Goal: Entertainment & Leisure: Consume media (video, audio)

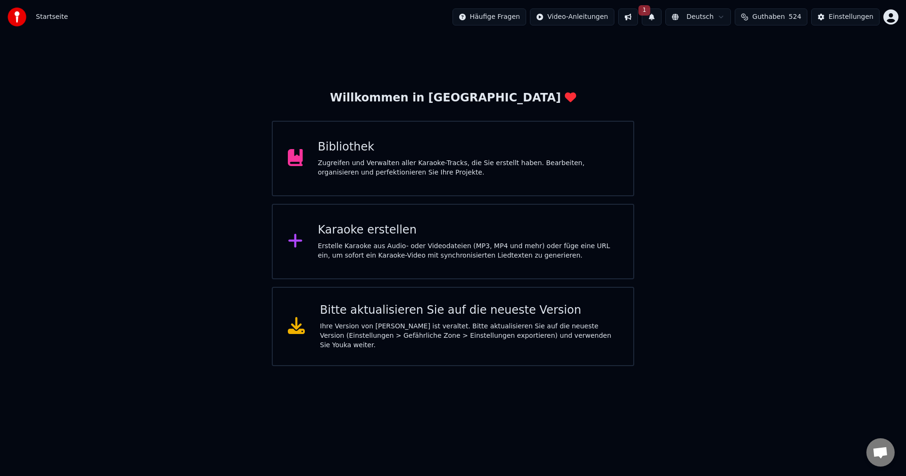
click at [403, 164] on div "Zugreifen und Verwalten aller Karaoke-Tracks, die Sie erstellt haben. Bearbeite…" at bounding box center [468, 168] width 301 height 19
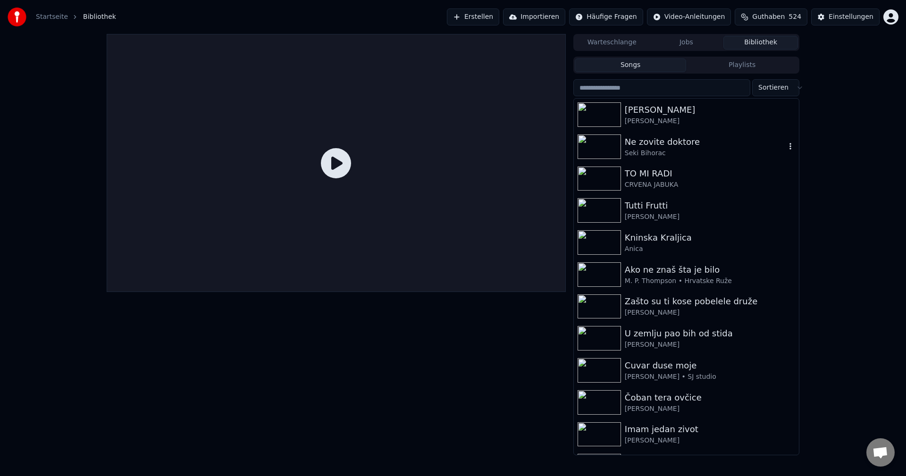
click at [598, 150] on img at bounding box center [599, 147] width 43 height 25
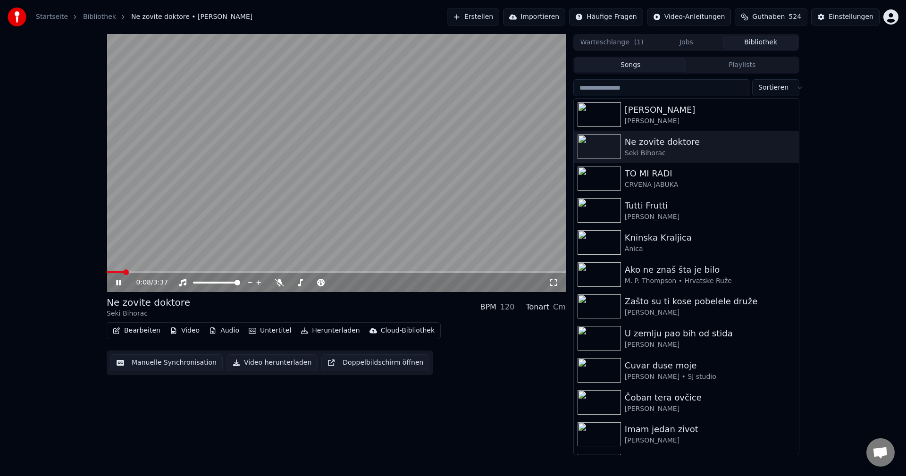
click at [124, 273] on span at bounding box center [115, 272] width 17 height 2
click at [149, 271] on span at bounding box center [128, 272] width 42 height 2
click at [142, 271] on span at bounding box center [138, 272] width 63 height 2
click at [149, 270] on video at bounding box center [336, 163] width 459 height 258
click at [150, 273] on span at bounding box center [142, 272] width 70 height 2
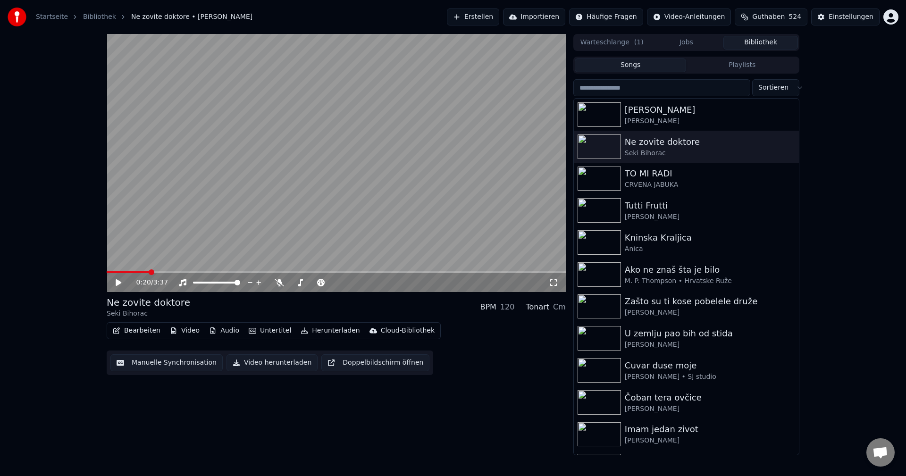
drag, startPoint x: 190, startPoint y: 248, endPoint x: 252, endPoint y: 260, distance: 62.9
click at [191, 248] on video at bounding box center [336, 163] width 459 height 258
click at [130, 272] on span at bounding box center [160, 272] width 106 height 2
click at [148, 272] on span at bounding box center [336, 272] width 459 height 2
click at [120, 272] on span at bounding box center [198, 272] width 183 height 2
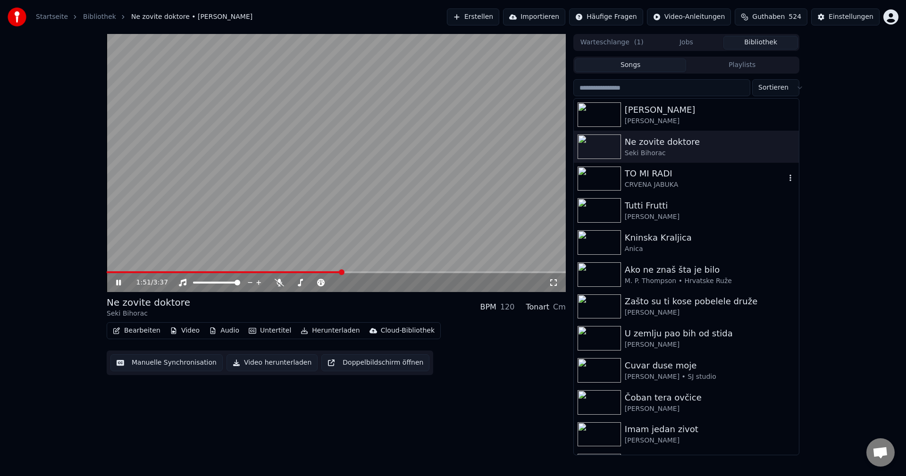
click at [601, 176] on img at bounding box center [599, 179] width 43 height 25
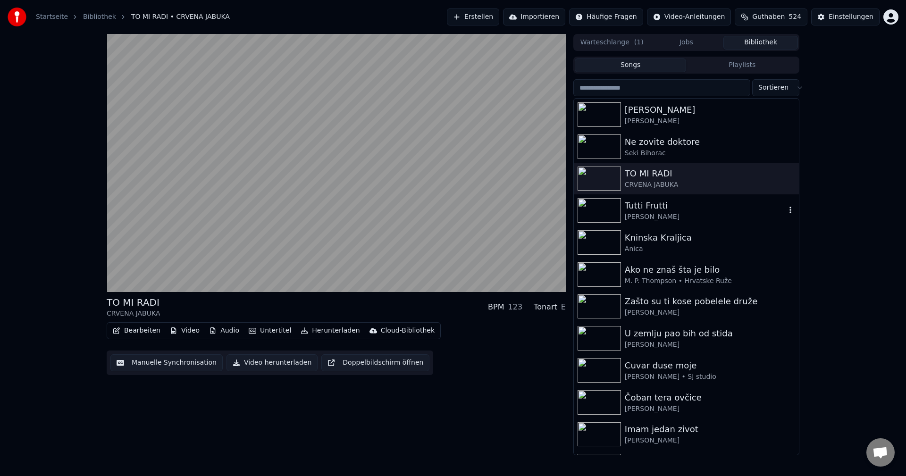
click at [605, 202] on img at bounding box center [599, 210] width 43 height 25
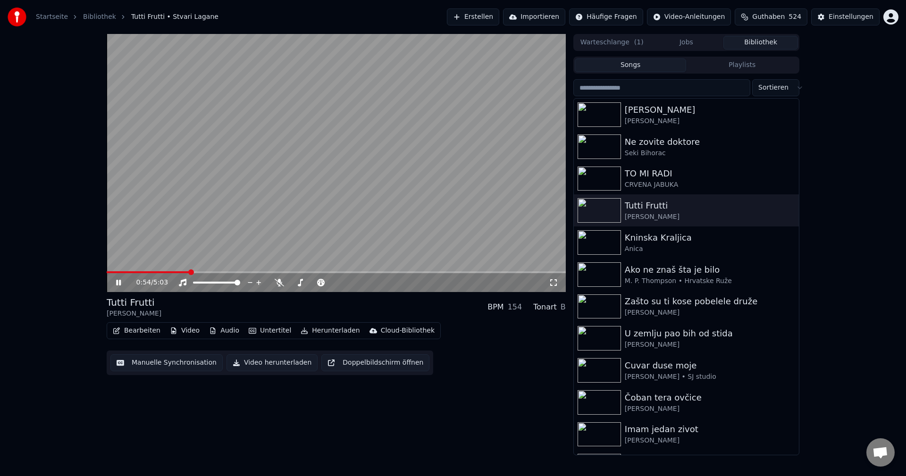
click at [125, 272] on span at bounding box center [148, 272] width 83 height 2
click at [145, 271] on span at bounding box center [336, 272] width 459 height 2
click at [122, 272] on span at bounding box center [114, 272] width 15 height 2
click at [140, 272] on span at bounding box center [336, 272] width 459 height 2
click at [358, 272] on span at bounding box center [336, 272] width 459 height 2
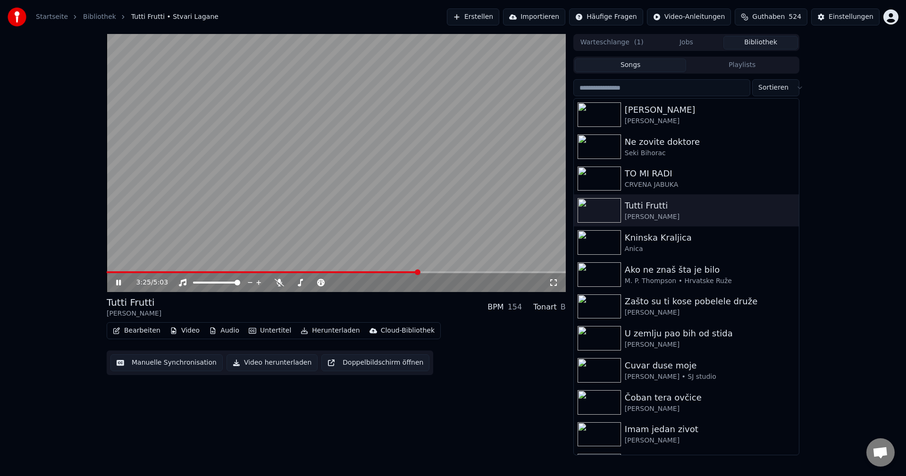
click at [734, 63] on button "Playlists" at bounding box center [742, 66] width 112 height 14
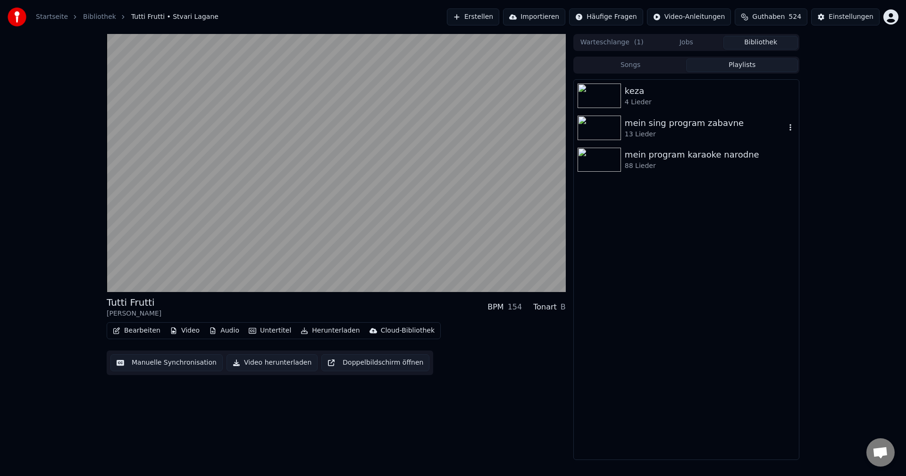
click at [658, 127] on div "mein sing program zabavne" at bounding box center [705, 123] width 161 height 13
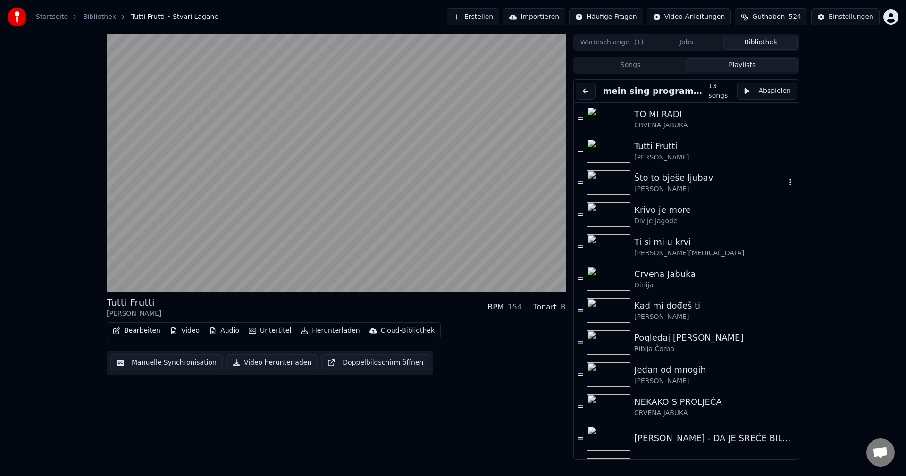
click at [605, 176] on img at bounding box center [608, 182] width 43 height 25
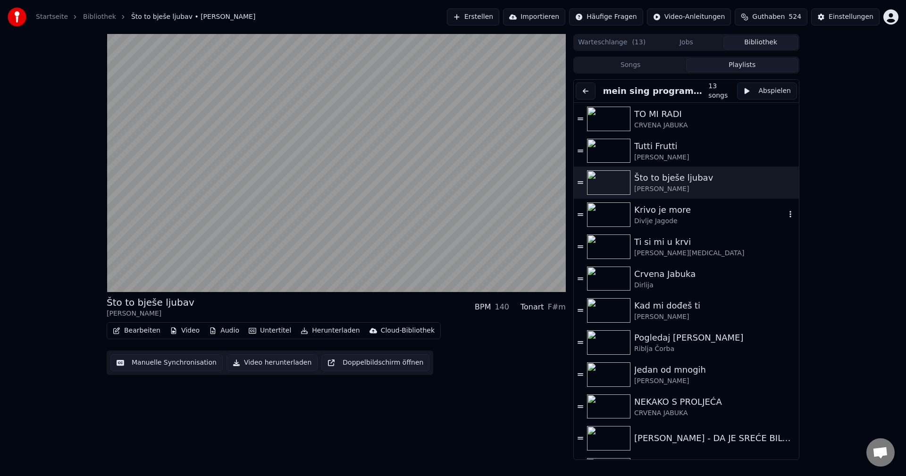
click at [603, 213] on img at bounding box center [608, 214] width 43 height 25
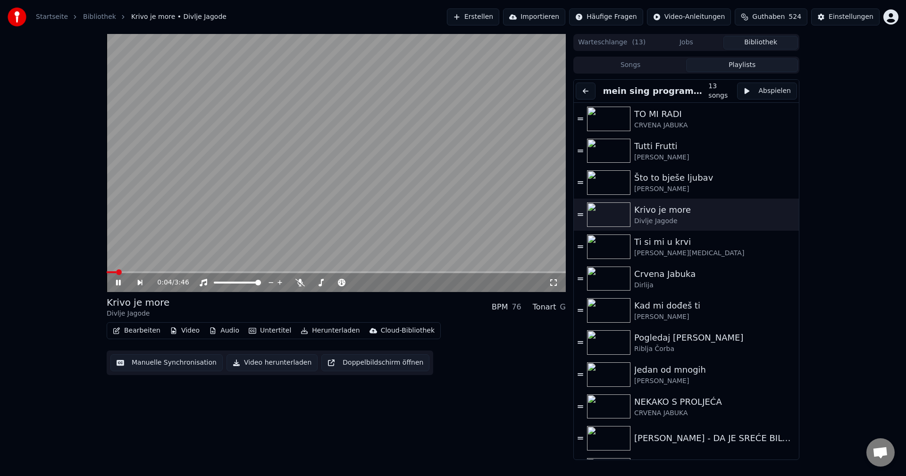
click at [116, 274] on span at bounding box center [119, 273] width 6 height 6
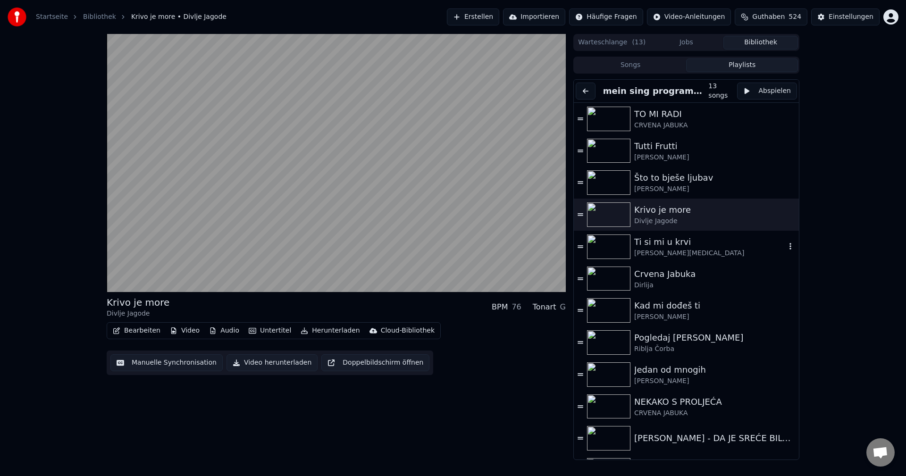
click at [611, 240] on img at bounding box center [608, 247] width 43 height 25
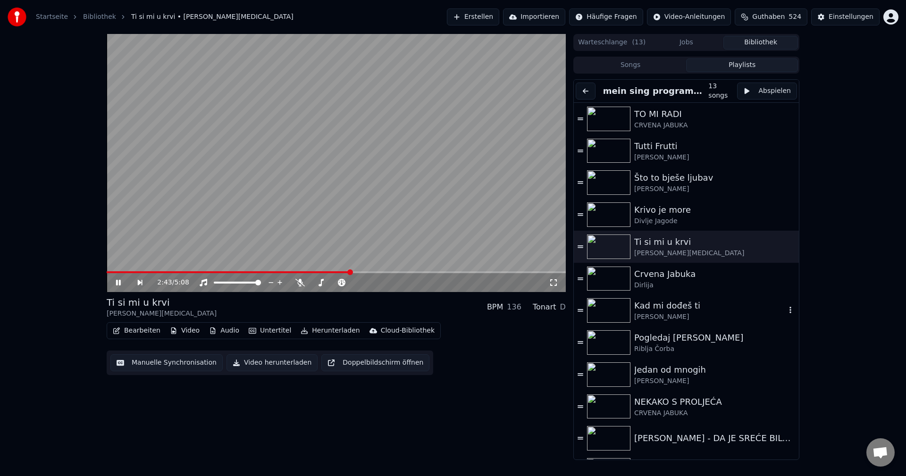
click at [612, 313] on img at bounding box center [608, 310] width 43 height 25
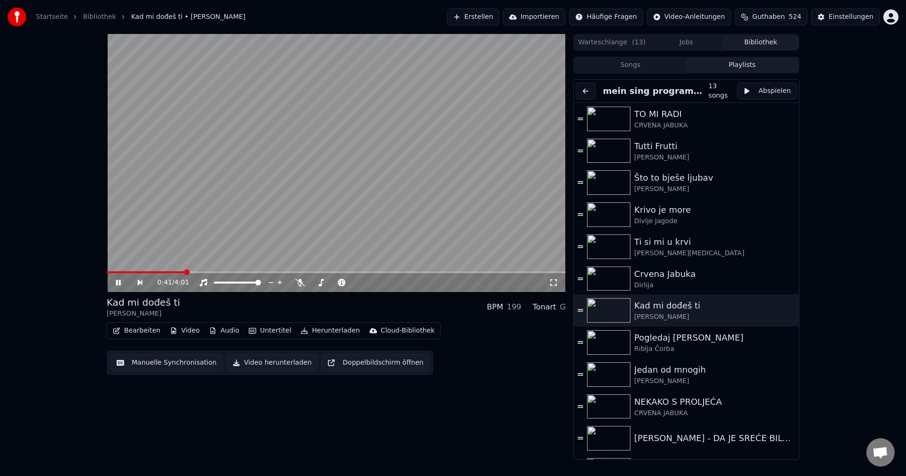
click at [119, 273] on span at bounding box center [146, 272] width 78 height 2
click at [137, 272] on span at bounding box center [336, 272] width 459 height 2
click at [200, 273] on span at bounding box center [202, 272] width 190 height 2
click at [158, 272] on span at bounding box center [132, 272] width 51 height 2
click at [303, 283] on icon at bounding box center [299, 283] width 9 height 8
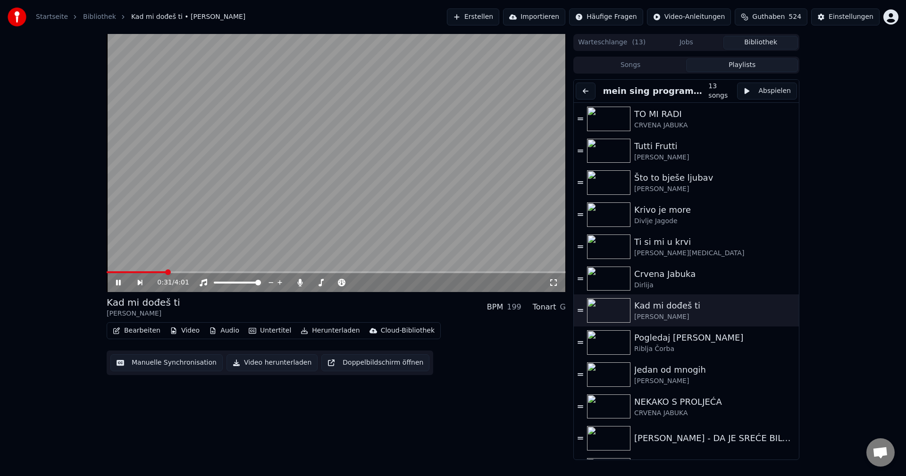
click at [119, 270] on video at bounding box center [336, 163] width 459 height 258
click at [120, 272] on span at bounding box center [113, 272] width 13 height 2
click at [136, 273] on span at bounding box center [336, 272] width 459 height 2
click at [226, 244] on video at bounding box center [336, 163] width 459 height 258
click at [147, 271] on span at bounding box center [336, 272] width 459 height 2
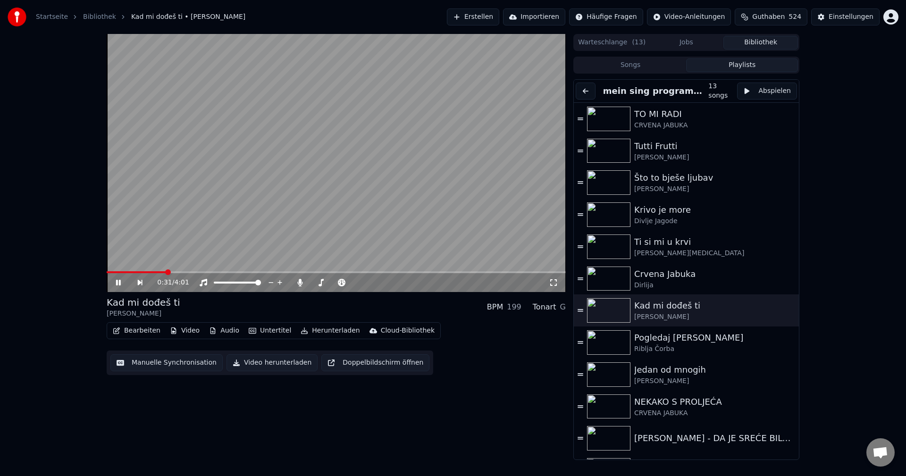
click at [166, 272] on span at bounding box center [136, 272] width 59 height 2
click at [167, 271] on video at bounding box center [336, 163] width 459 height 258
click at [166, 272] on span at bounding box center [136, 272] width 59 height 2
click at [230, 257] on video at bounding box center [336, 163] width 459 height 258
click at [162, 272] on span at bounding box center [134, 272] width 55 height 2
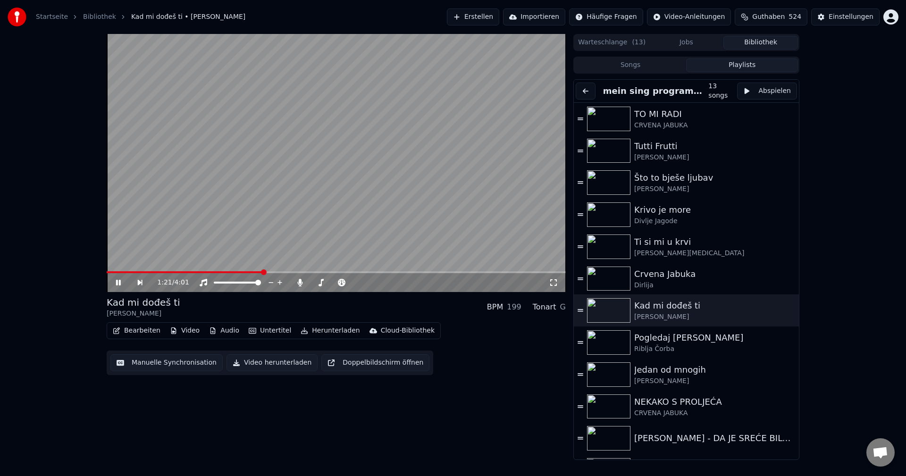
click at [247, 271] on video at bounding box center [336, 163] width 459 height 258
click at [248, 273] on span at bounding box center [177, 272] width 141 height 2
click at [308, 266] on video at bounding box center [336, 163] width 459 height 258
click at [158, 272] on span at bounding box center [132, 272] width 51 height 2
click at [160, 272] on span at bounding box center [133, 272] width 53 height 2
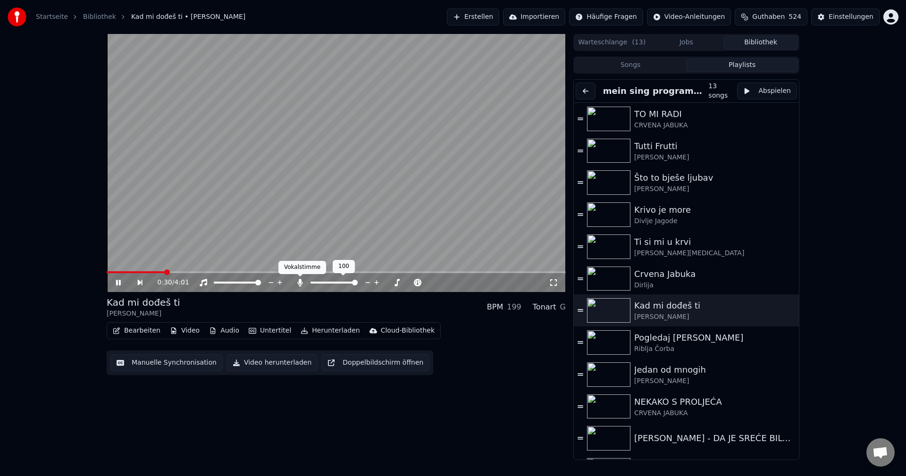
drag, startPoint x: 299, startPoint y: 282, endPoint x: 270, endPoint y: 281, distance: 29.7
click at [299, 282] on icon at bounding box center [299, 283] width 9 height 8
click at [143, 272] on span at bounding box center [146, 272] width 78 height 2
click at [162, 271] on span at bounding box center [134, 272] width 55 height 2
click at [232, 227] on video at bounding box center [336, 163] width 459 height 258
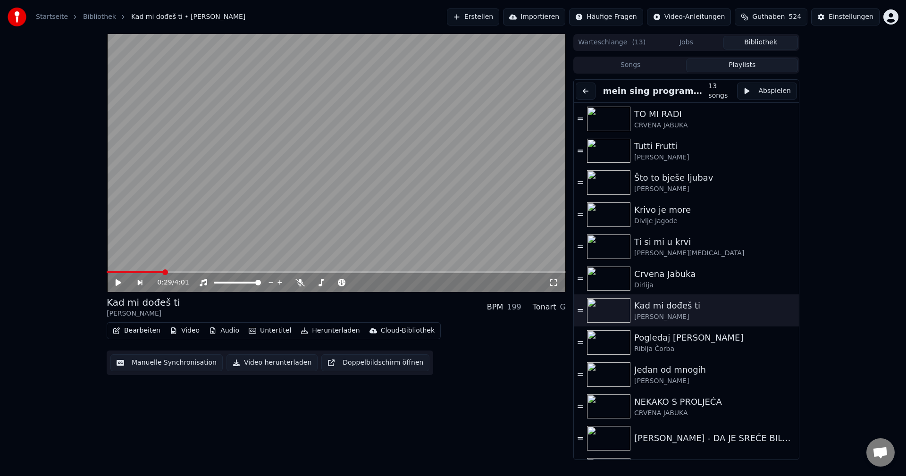
click at [444, 231] on video at bounding box center [336, 163] width 459 height 258
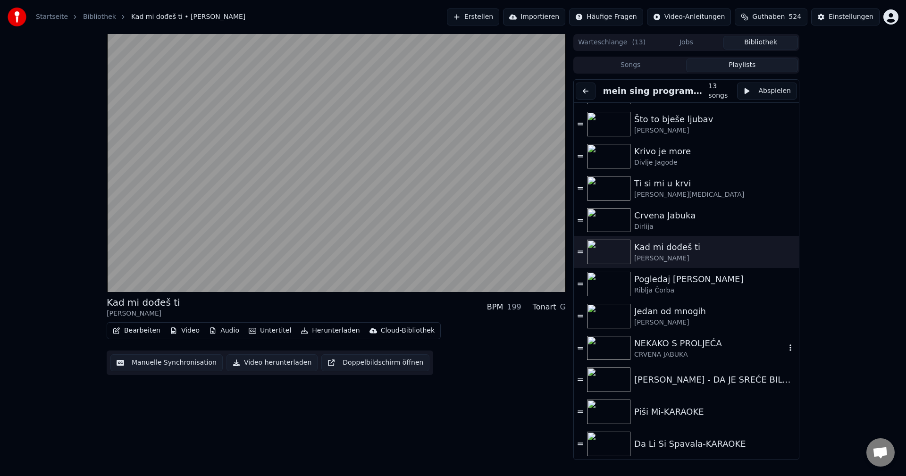
scroll to position [59, 0]
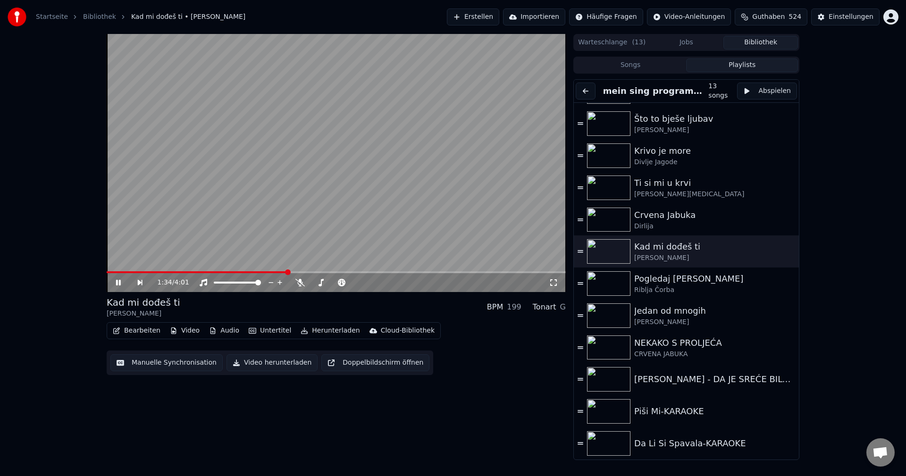
click at [586, 89] on button at bounding box center [586, 91] width 20 height 17
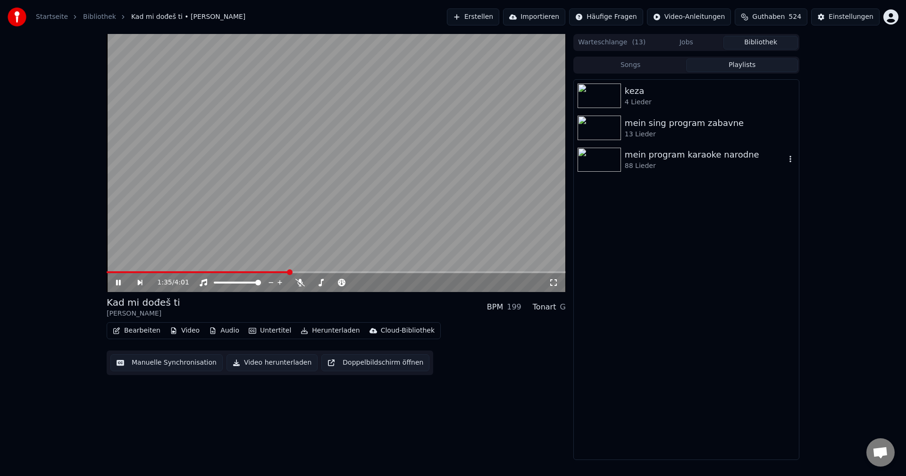
click at [602, 158] on img at bounding box center [599, 160] width 43 height 25
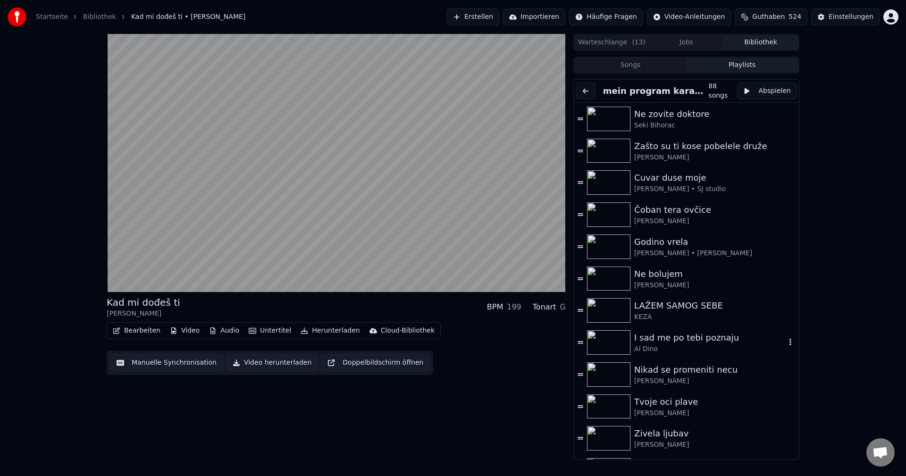
drag, startPoint x: 611, startPoint y: 346, endPoint x: 698, endPoint y: 363, distance: 88.5
click at [611, 345] on img at bounding box center [608, 342] width 43 height 25
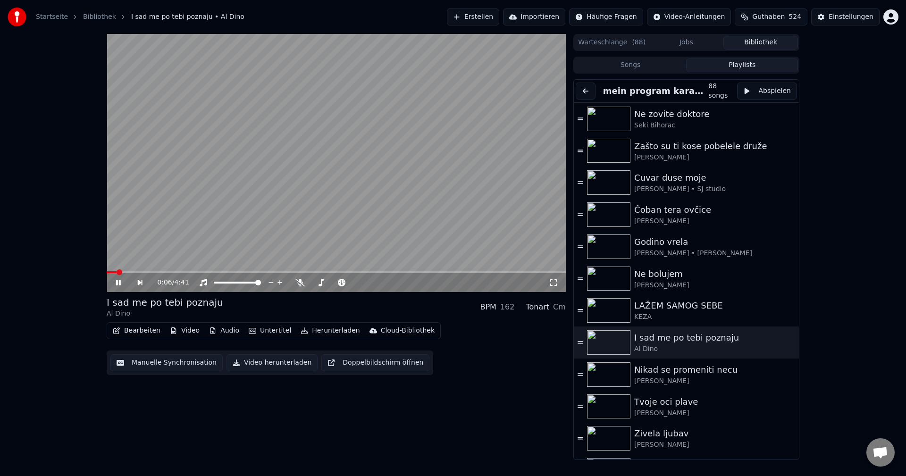
click at [116, 271] on span at bounding box center [112, 272] width 10 height 2
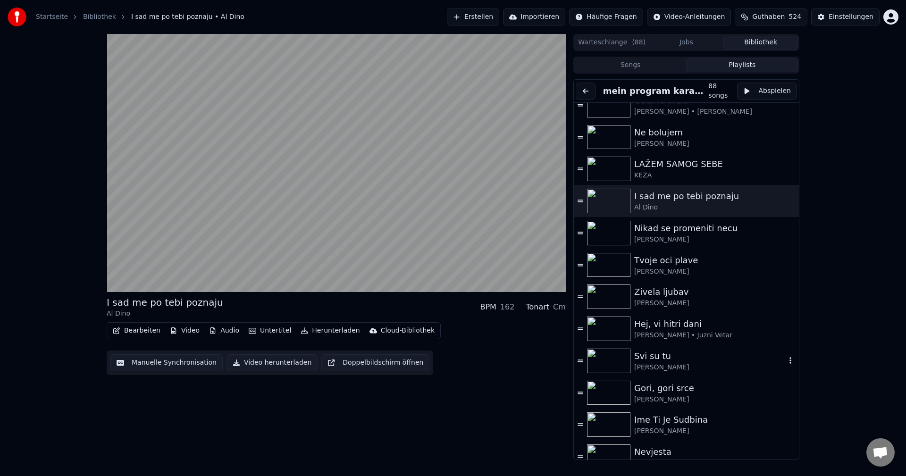
scroll to position [236, 0]
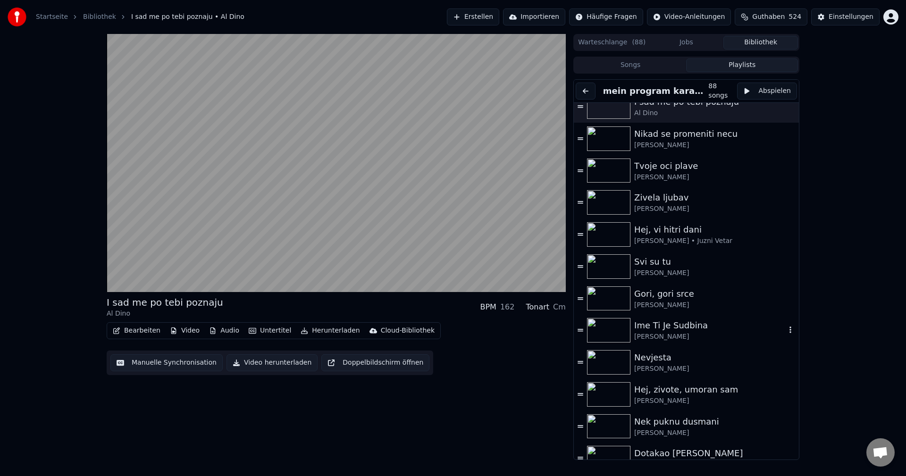
click at [613, 331] on img at bounding box center [608, 330] width 43 height 25
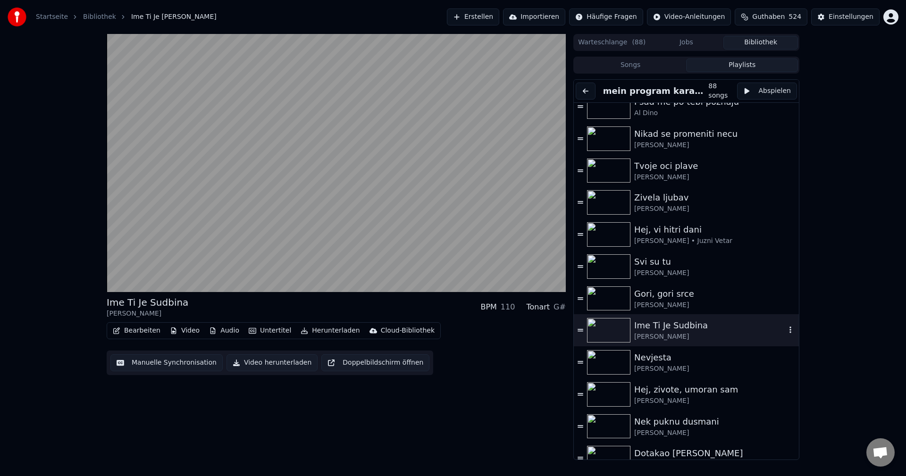
scroll to position [378, 0]
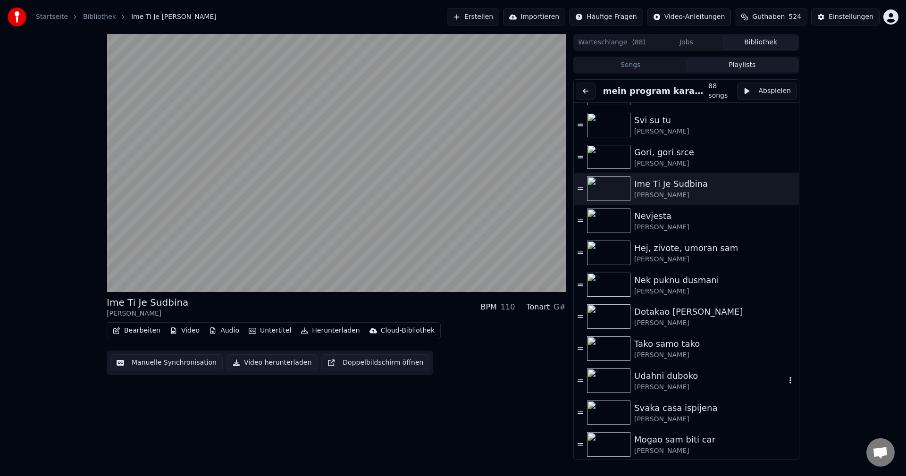
click at [612, 378] on img at bounding box center [608, 381] width 43 height 25
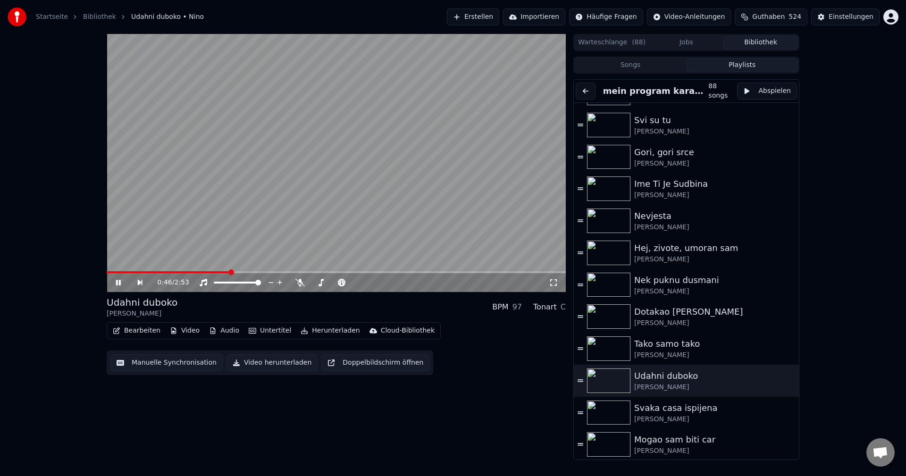
click at [115, 272] on span at bounding box center [169, 272] width 124 height 2
click at [301, 282] on icon at bounding box center [299, 283] width 9 height 8
click at [118, 272] on span at bounding box center [131, 272] width 48 height 2
drag, startPoint x: 301, startPoint y: 282, endPoint x: 506, endPoint y: 348, distance: 215.7
click at [301, 283] on icon at bounding box center [300, 283] width 5 height 8
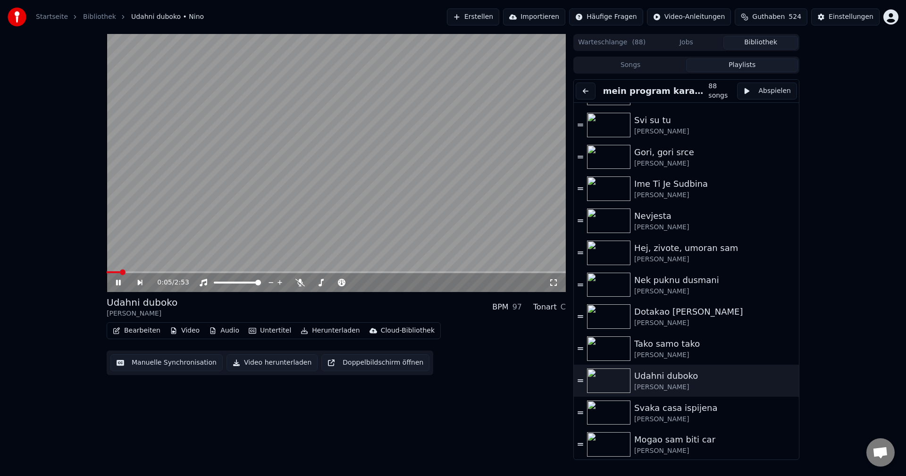
click at [120, 272] on span at bounding box center [113, 272] width 13 height 2
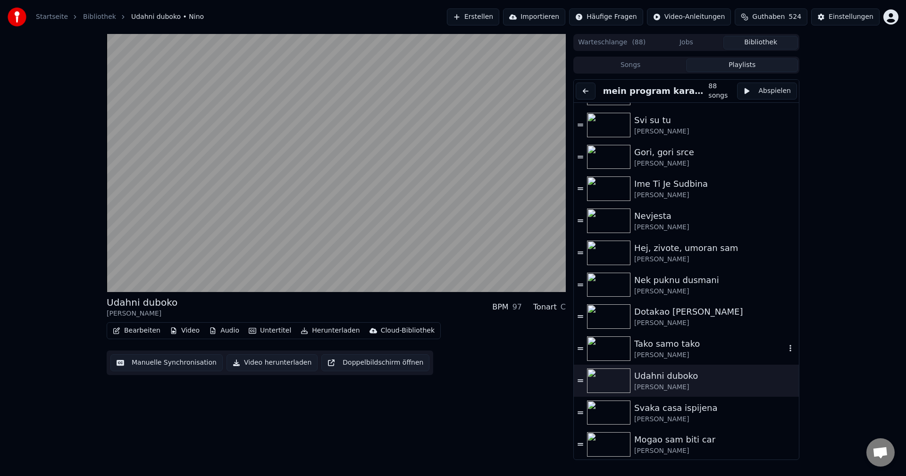
click at [605, 348] on img at bounding box center [608, 349] width 43 height 25
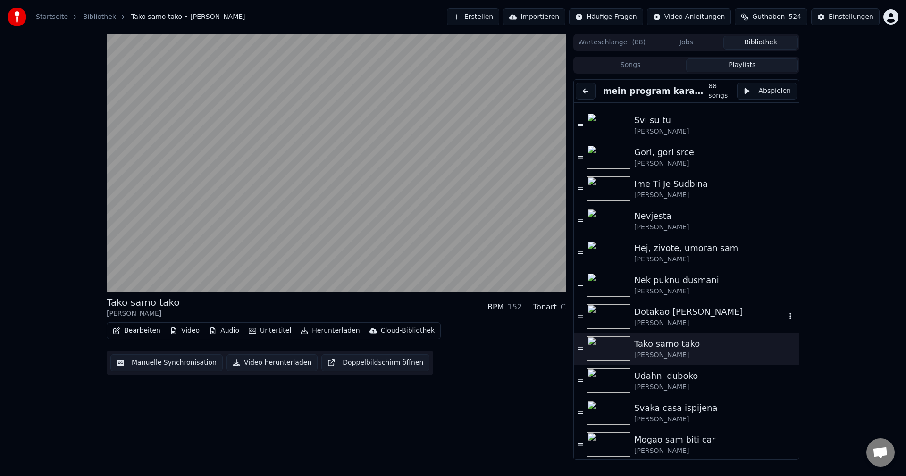
drag, startPoint x: 599, startPoint y: 313, endPoint x: 612, endPoint y: 313, distance: 12.7
click at [601, 313] on img at bounding box center [608, 316] width 43 height 25
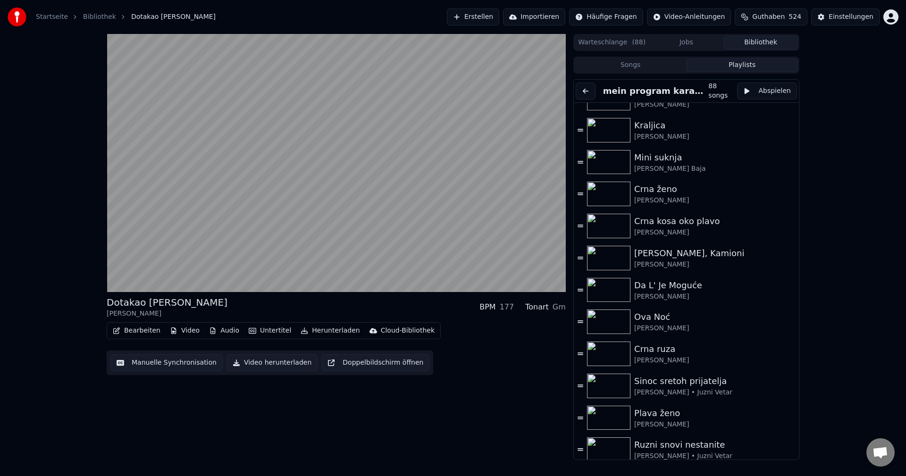
scroll to position [1184, 0]
